Goal: Transaction & Acquisition: Obtain resource

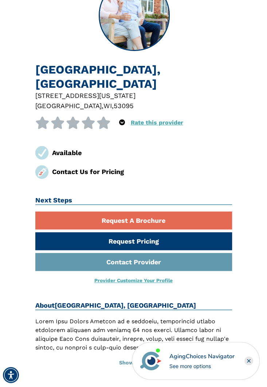
scroll to position [102, 0]
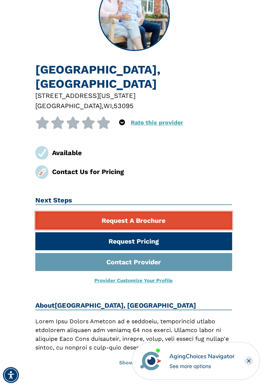
click at [206, 223] on link "Request A Brochure" at bounding box center [133, 221] width 197 height 18
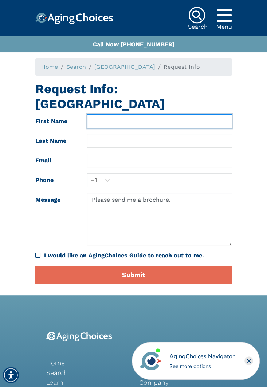
click at [100, 119] on input "text" at bounding box center [159, 121] width 145 height 14
type input "Jeni"
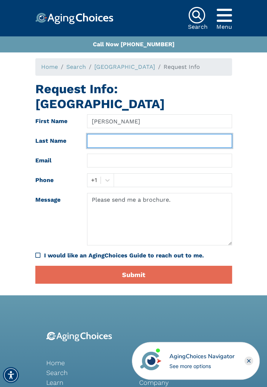
type input "Wachs"
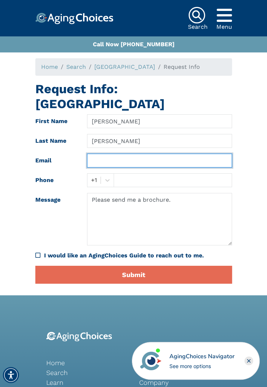
type input "wachsjeniffer@gmail.com"
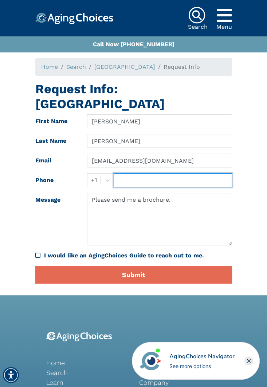
click at [126, 179] on input "text" at bounding box center [173, 180] width 118 height 14
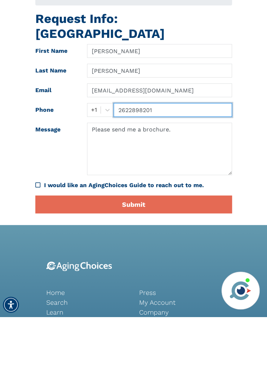
type input "2622898201"
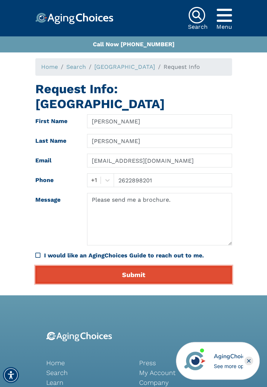
click at [169, 275] on button "Submit" at bounding box center [133, 275] width 197 height 18
